Goal: Task Accomplishment & Management: Complete application form

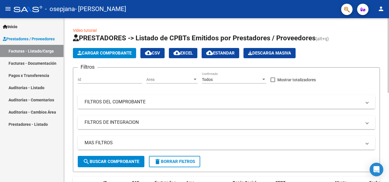
click at [89, 57] on button "Cargar Comprobante" at bounding box center [104, 53] width 63 height 10
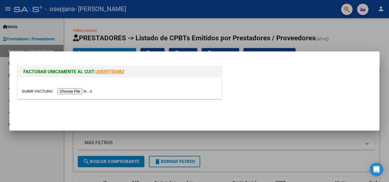
click at [83, 92] on input "file" at bounding box center [58, 91] width 72 height 6
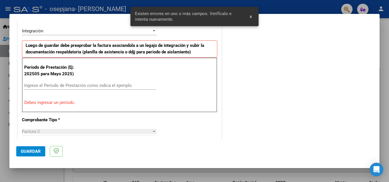
scroll to position [139, 0]
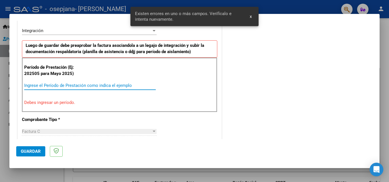
click at [53, 83] on input "Ingrese el Período de Prestación como indica el ejemplo" at bounding box center [89, 85] width 131 height 5
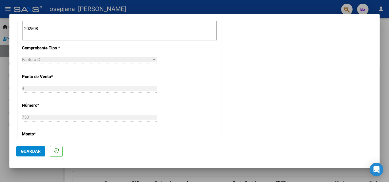
scroll to position [310, 0]
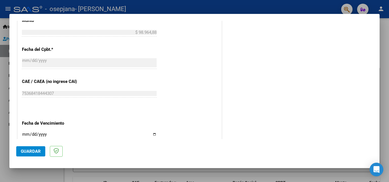
type input "202508"
click at [29, 149] on span "Guardar" at bounding box center [31, 151] width 20 height 5
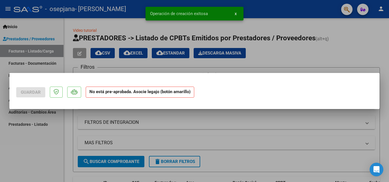
scroll to position [0, 0]
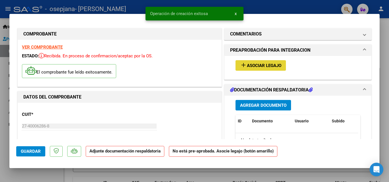
click at [274, 66] on span "Asociar Legajo" at bounding box center [264, 65] width 34 height 5
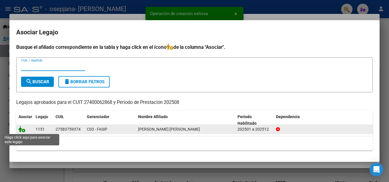
click at [23, 131] on icon at bounding box center [21, 129] width 7 height 6
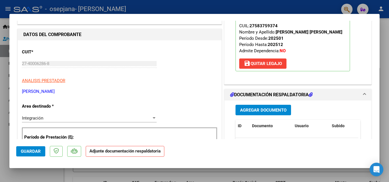
scroll to position [57, 0]
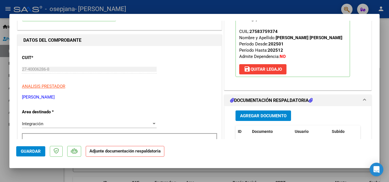
click at [134, 153] on strong "Adjunte documentación respaldatoria" at bounding box center [124, 151] width 71 height 5
click at [238, 109] on div "Agregar Documento ID Documento Usuario Subido Acción No data to display 0 total…" at bounding box center [297, 163] width 133 height 114
click at [241, 116] on span "Agregar Documento" at bounding box center [263, 116] width 46 height 5
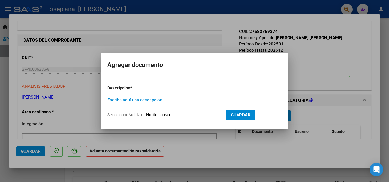
click at [153, 103] on div "Escriba aquí una descripcion" at bounding box center [167, 100] width 120 height 9
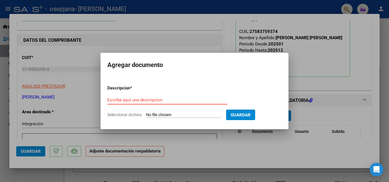
click at [154, 102] on input "Escriba aquí una descripcion" at bounding box center [167, 100] width 120 height 5
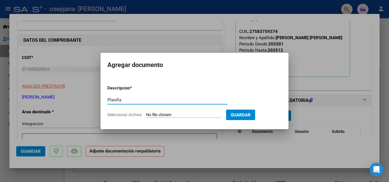
type input "Planilla"
click at [152, 116] on input "Seleccionar Archivo" at bounding box center [183, 115] width 75 height 5
type input "C:\fakepath\[PERSON_NAME][DATE].pdf"
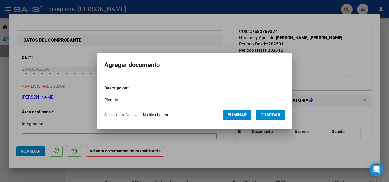
click at [271, 108] on form "Descripcion * Planilla Escriba aquí una descripcion Seleccionar Archivo Elimina…" at bounding box center [194, 102] width 181 height 42
click at [271, 114] on span "Guardar" at bounding box center [270, 115] width 20 height 5
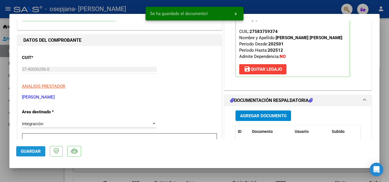
click at [32, 154] on button "Guardar" at bounding box center [30, 152] width 29 height 10
click at [0, 119] on div at bounding box center [194, 91] width 389 height 182
